Goal: Complete application form

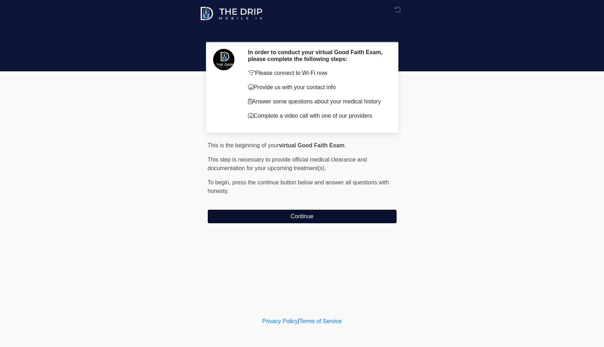
click at [286, 219] on button "Continue" at bounding box center [302, 216] width 189 height 14
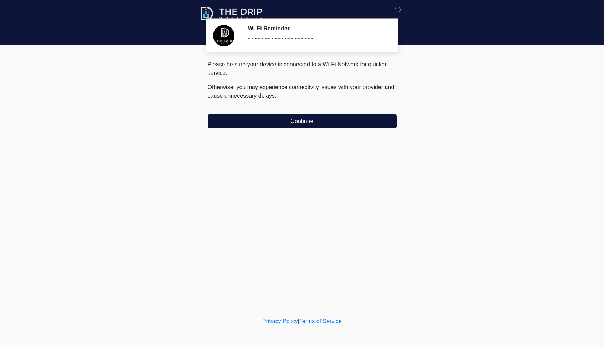
click at [266, 125] on button "Continue" at bounding box center [302, 121] width 189 height 14
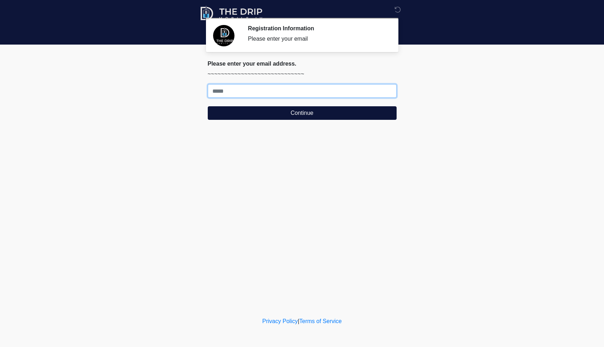
click at [263, 92] on input "Where should we email your treatment plan?" at bounding box center [302, 91] width 189 height 14
type input "**********"
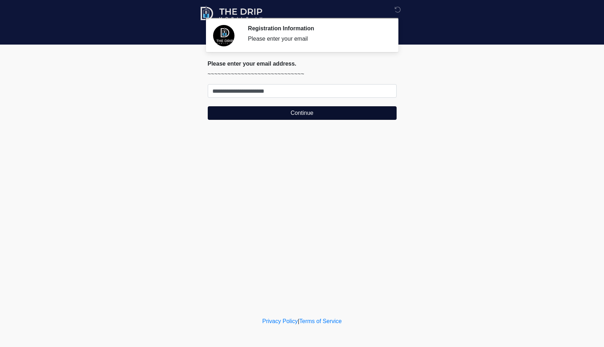
click at [269, 115] on button "Continue" at bounding box center [302, 113] width 189 height 14
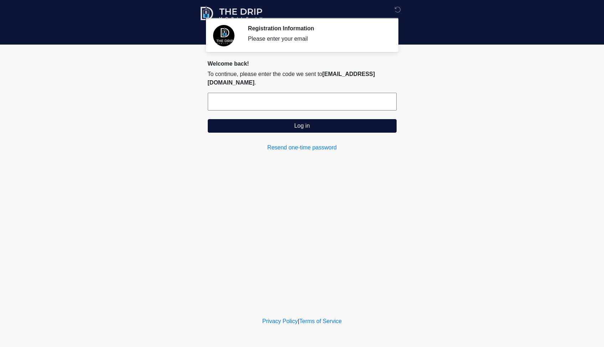
click at [311, 32] on div "Registration Information Please enter your email" at bounding box center [317, 35] width 138 height 20
click at [335, 51] on section "Registration Information Please enter your email Please connect to Wi-Fi now Pr…" at bounding box center [302, 35] width 192 height 34
click at [273, 108] on input "text" at bounding box center [302, 102] width 189 height 18
paste input "******"
type input "******"
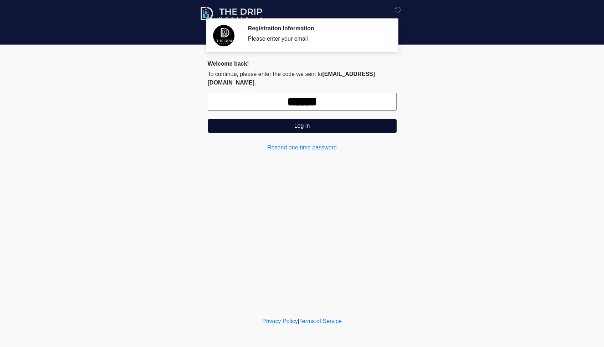
click at [299, 123] on button "Log in" at bounding box center [302, 126] width 189 height 14
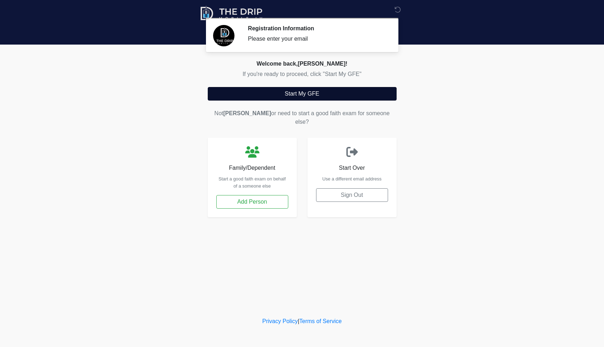
click at [292, 92] on button "Start My GFE" at bounding box center [302, 94] width 189 height 14
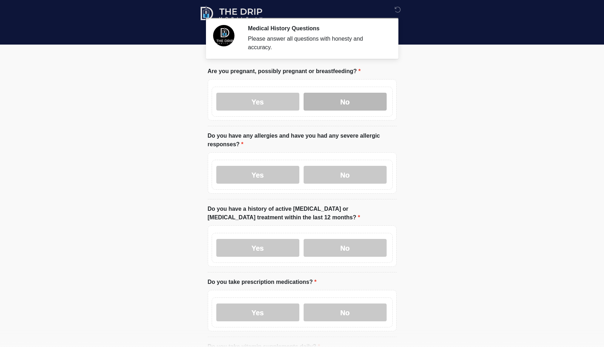
click at [334, 95] on label "No" at bounding box center [344, 102] width 83 height 18
click at [350, 173] on label "No" at bounding box center [344, 175] width 83 height 18
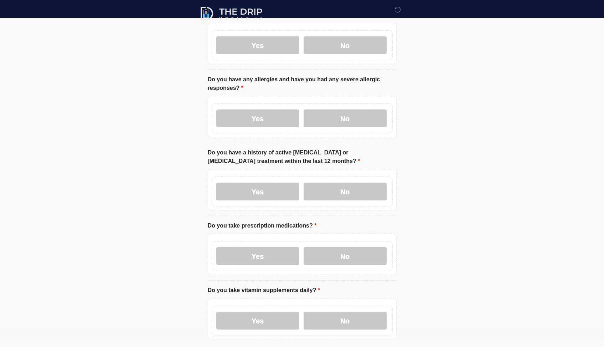
scroll to position [55, 0]
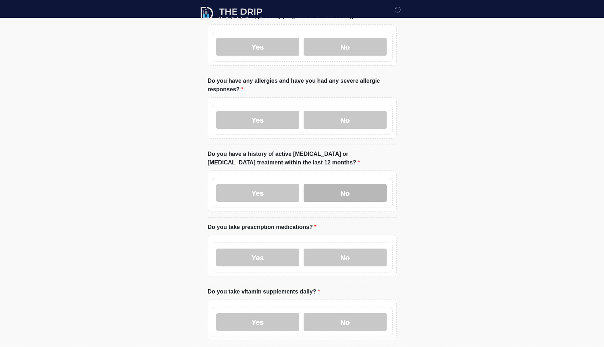
click at [347, 196] on label "No" at bounding box center [344, 193] width 83 height 18
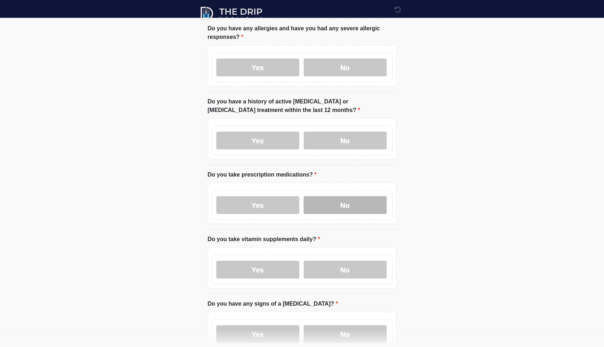
scroll to position [108, 0]
click at [346, 202] on label "No" at bounding box center [344, 204] width 83 height 18
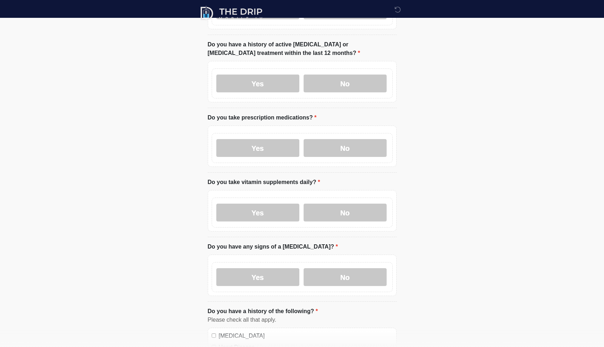
scroll to position [163, 0]
click at [346, 212] on label "No" at bounding box center [344, 213] width 83 height 18
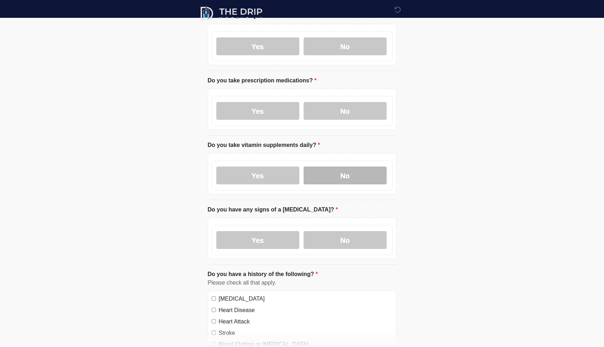
scroll to position [211, 0]
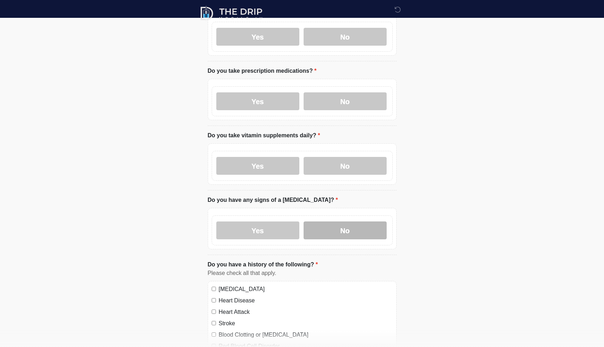
click at [345, 231] on label "No" at bounding box center [344, 230] width 83 height 18
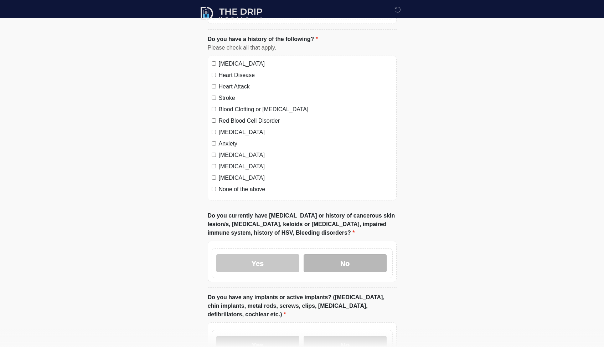
scroll to position [436, 0]
click at [340, 264] on label "No" at bounding box center [344, 263] width 83 height 18
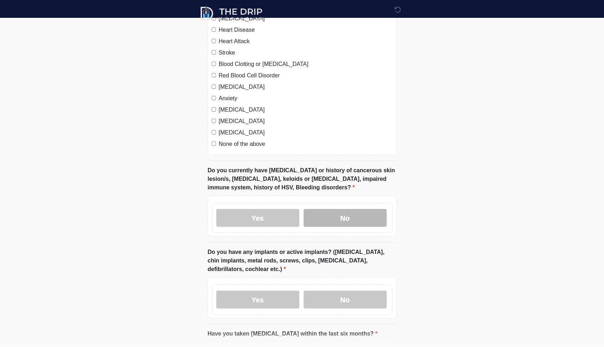
scroll to position [522, 0]
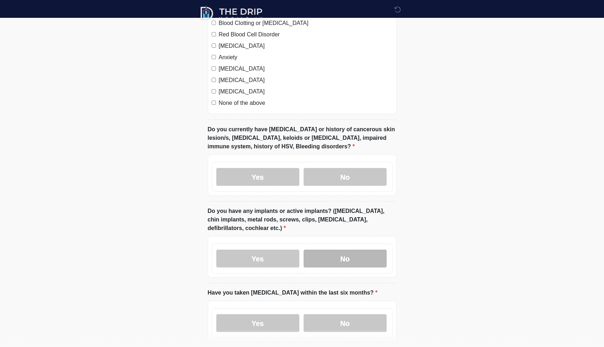
click at [340, 264] on label "No" at bounding box center [344, 258] width 83 height 18
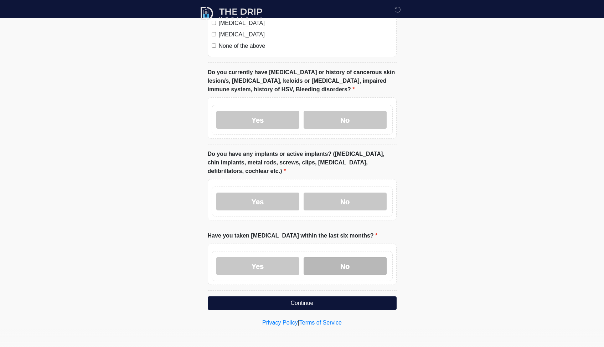
scroll to position [579, 0]
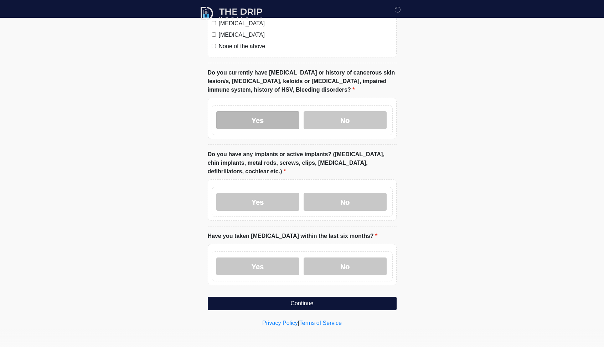
click at [240, 114] on label "Yes" at bounding box center [257, 120] width 83 height 18
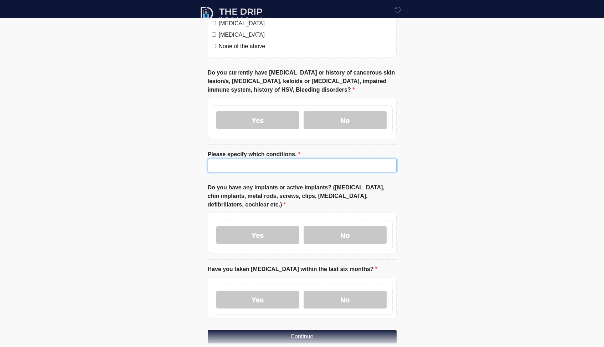
click at [254, 163] on input "Please specify which conditions." at bounding box center [302, 166] width 189 height 14
type input "*********"
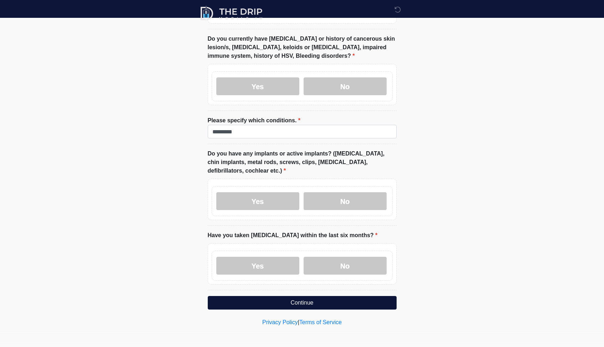
scroll to position [612, 0]
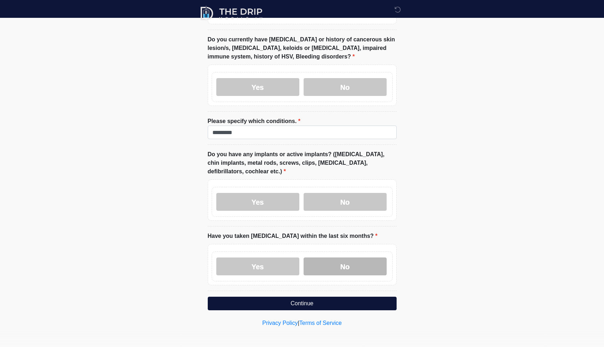
click at [353, 260] on label "No" at bounding box center [344, 266] width 83 height 18
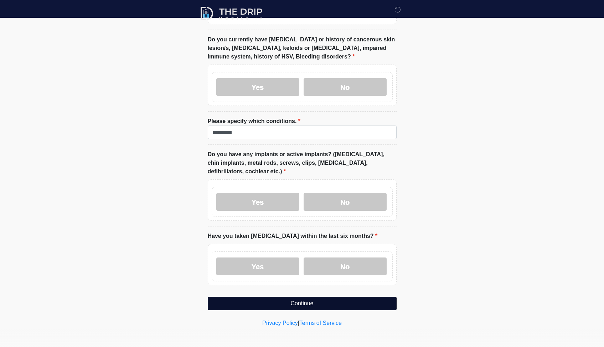
click at [339, 303] on button "Continue" at bounding box center [302, 303] width 189 height 14
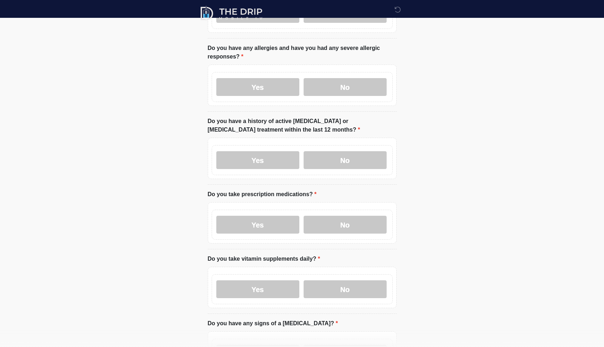
scroll to position [0, 0]
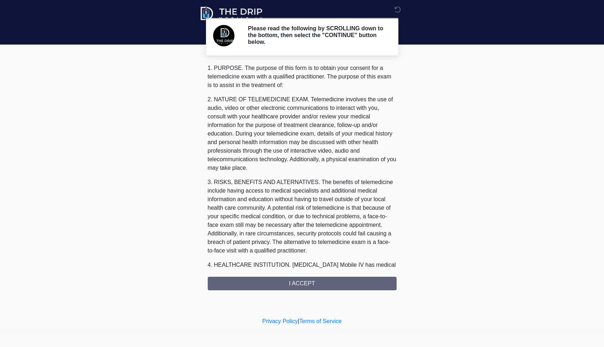
click at [299, 282] on div "1. PURPOSE. The purpose of this form is to obtain your consent for a telemedici…" at bounding box center [302, 177] width 189 height 226
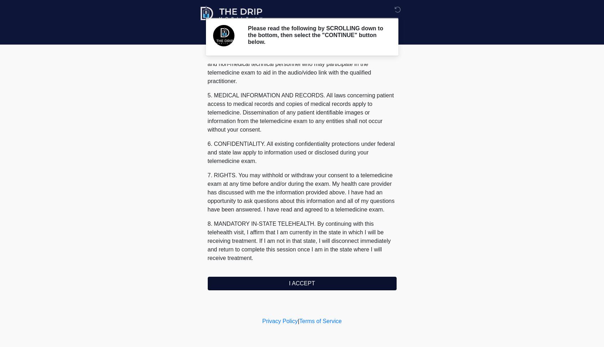
scroll to position [209, 0]
click at [301, 281] on button "I ACCEPT" at bounding box center [302, 283] width 189 height 14
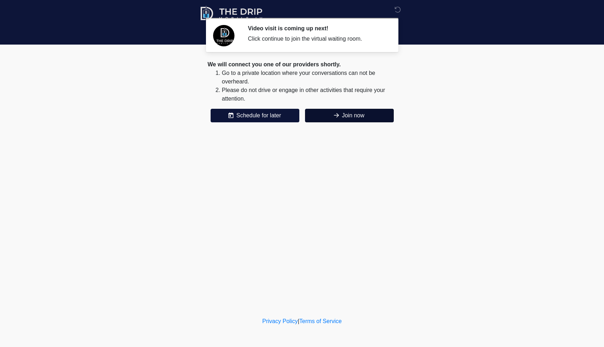
click at [346, 115] on button "Join now" at bounding box center [349, 116] width 89 height 14
